Goal: Transaction & Acquisition: Subscribe to service/newsletter

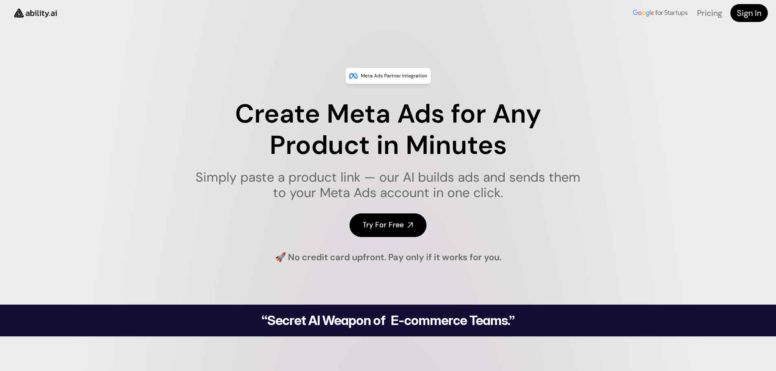
click at [407, 227] on icon at bounding box center [410, 225] width 7 height 7
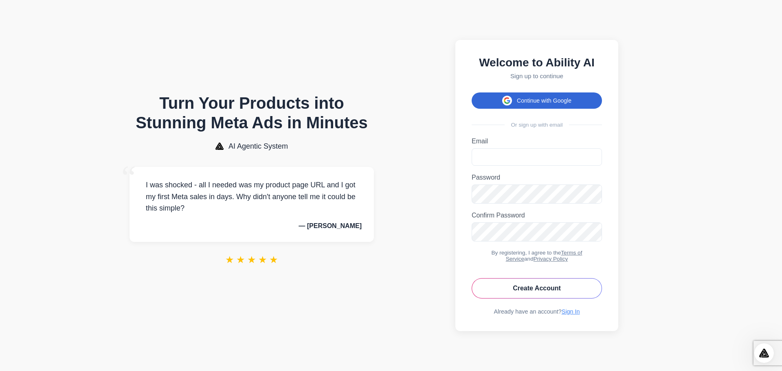
click at [573, 92] on button "Continue with Google" at bounding box center [537, 100] width 130 height 16
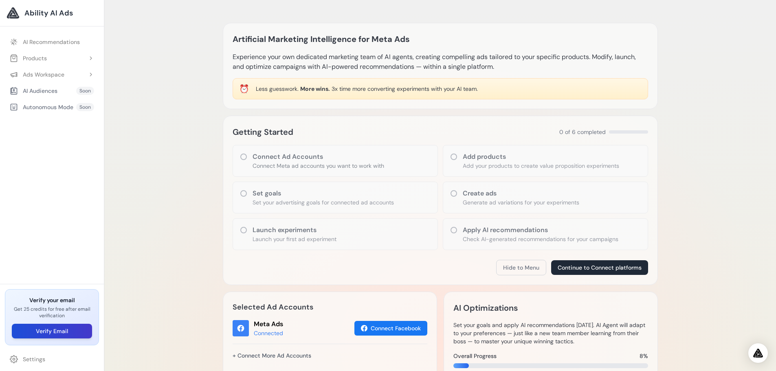
click at [70, 329] on button "Verify Email" at bounding box center [52, 331] width 80 height 15
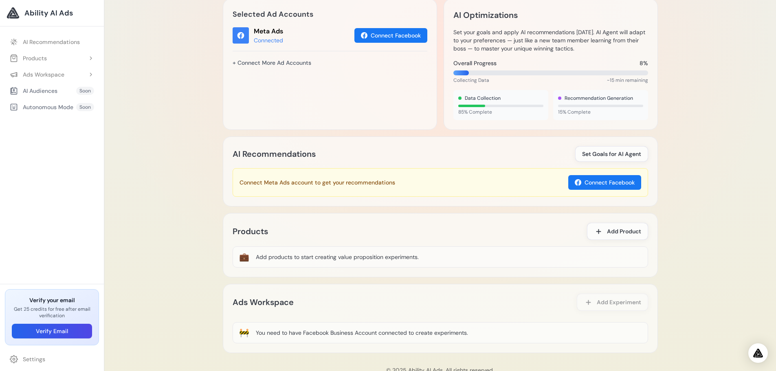
scroll to position [316, 0]
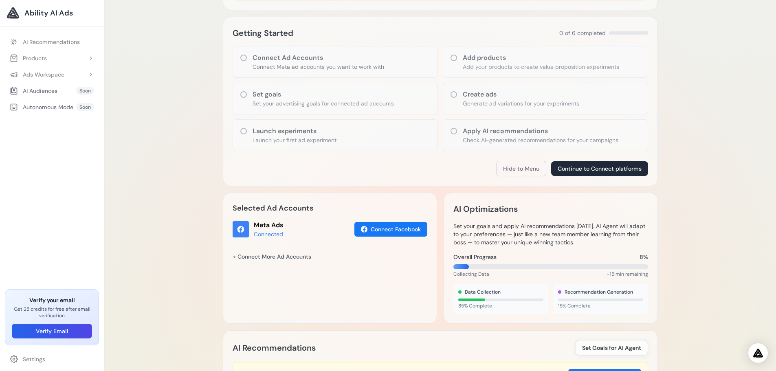
scroll to position [109, 0]
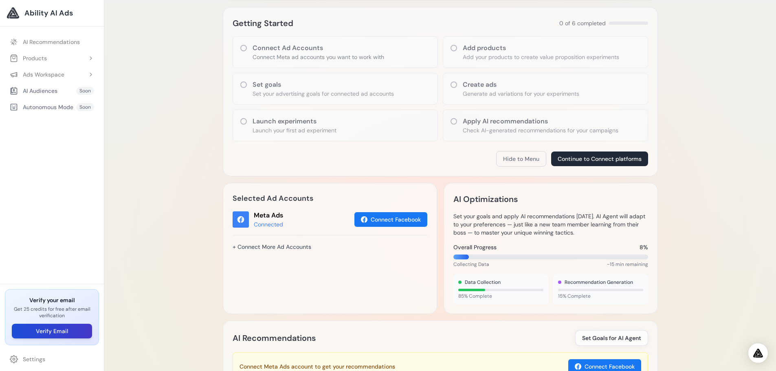
click at [85, 330] on button "Verify Email" at bounding box center [52, 331] width 80 height 15
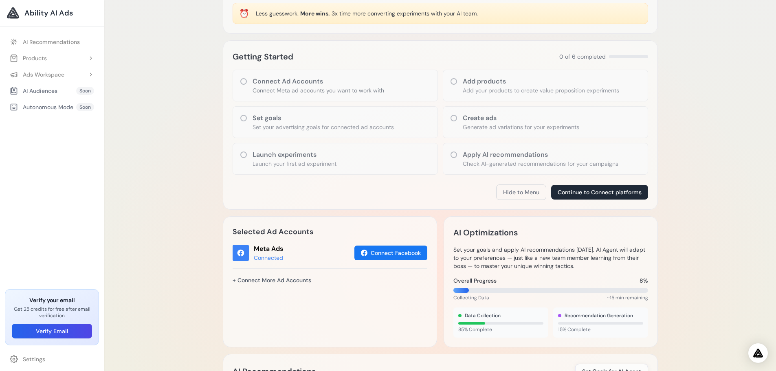
scroll to position [81, 0]
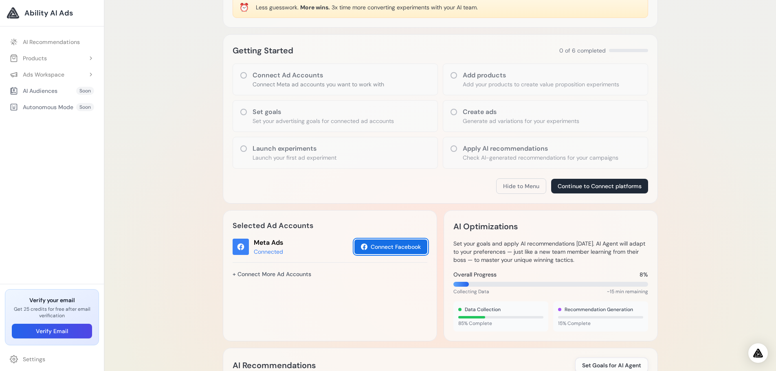
click at [408, 245] on button "Connect Facebook" at bounding box center [390, 246] width 73 height 15
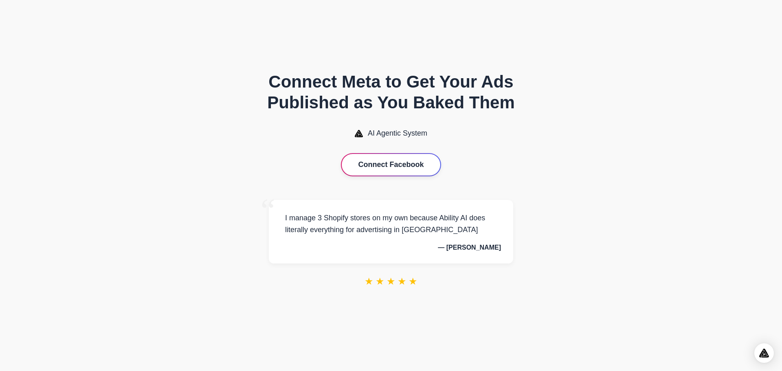
click at [414, 167] on button "Connect Facebook" at bounding box center [391, 165] width 98 height 22
